Goal: Find specific page/section: Find specific page/section

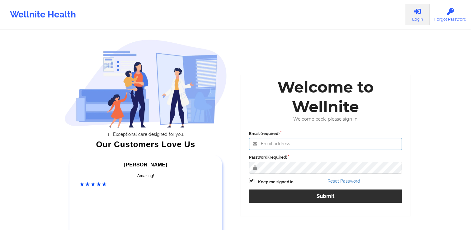
type input "[PERSON_NAME][EMAIL_ADDRESS][DOMAIN_NAME]"
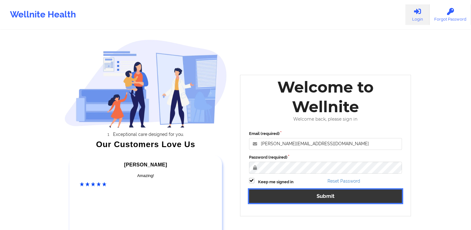
click at [299, 202] on button "Submit" at bounding box center [325, 195] width 153 height 13
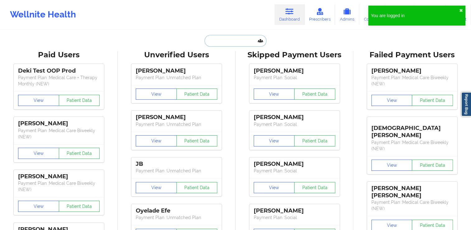
click at [225, 42] on input "text" at bounding box center [236, 41] width 62 height 12
paste input "[EMAIL_ADDRESS][DOMAIN_NAME]"
type input "[EMAIL_ADDRESS][DOMAIN_NAME]"
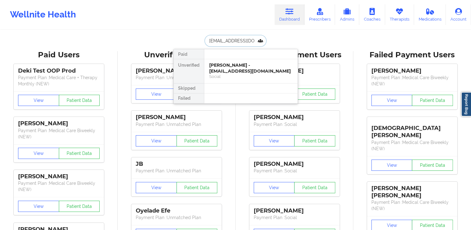
click at [234, 64] on div "[PERSON_NAME] - [EMAIL_ADDRESS][DOMAIN_NAME]" at bounding box center [250, 68] width 83 height 12
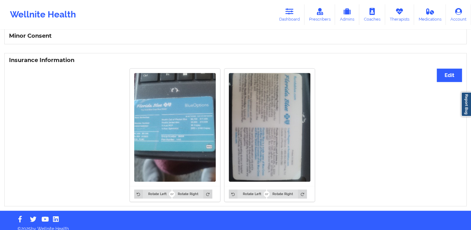
scroll to position [410, 0]
